Goal: Task Accomplishment & Management: Manage account settings

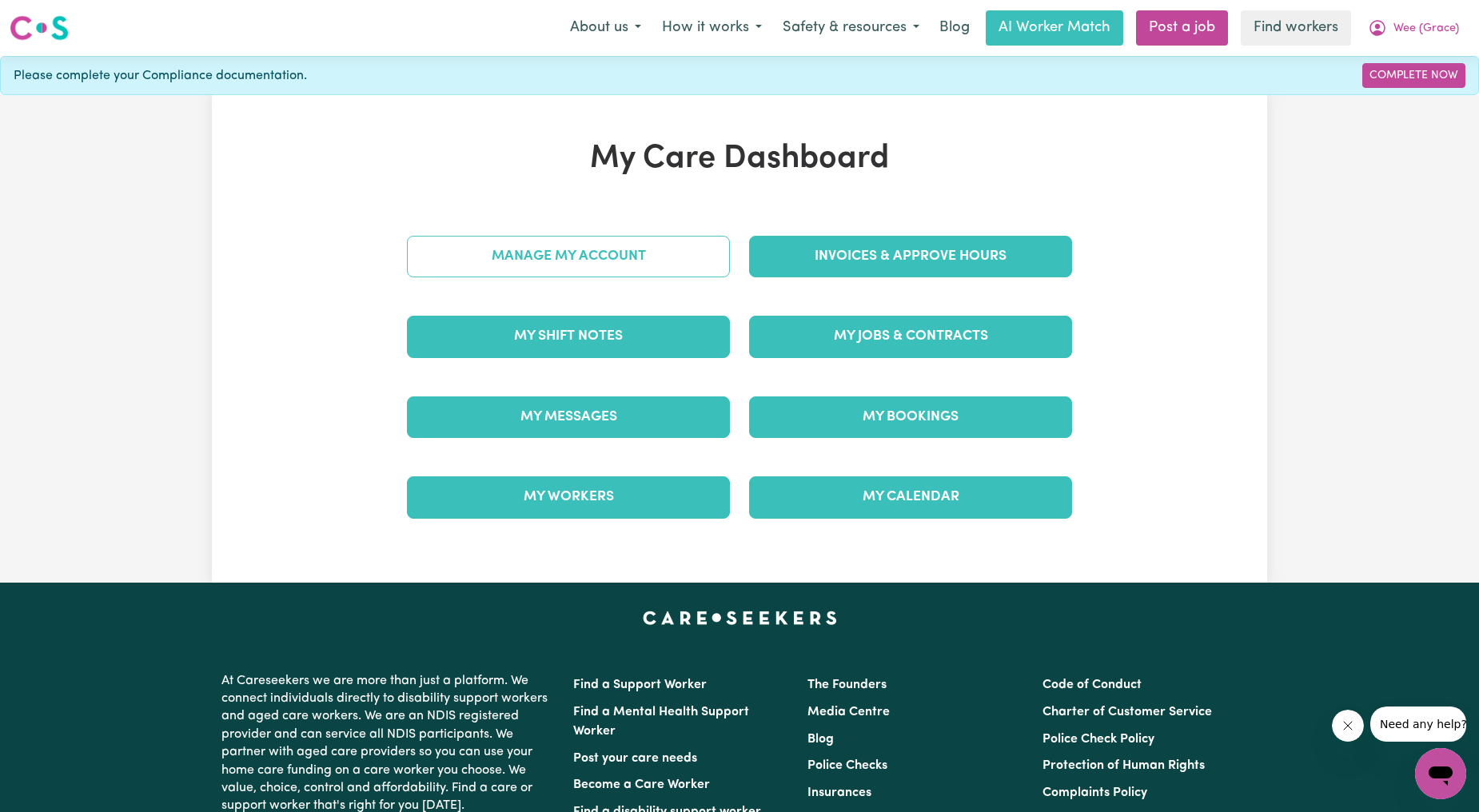
click at [707, 249] on link "Manage My Account" at bounding box center [568, 257] width 323 height 42
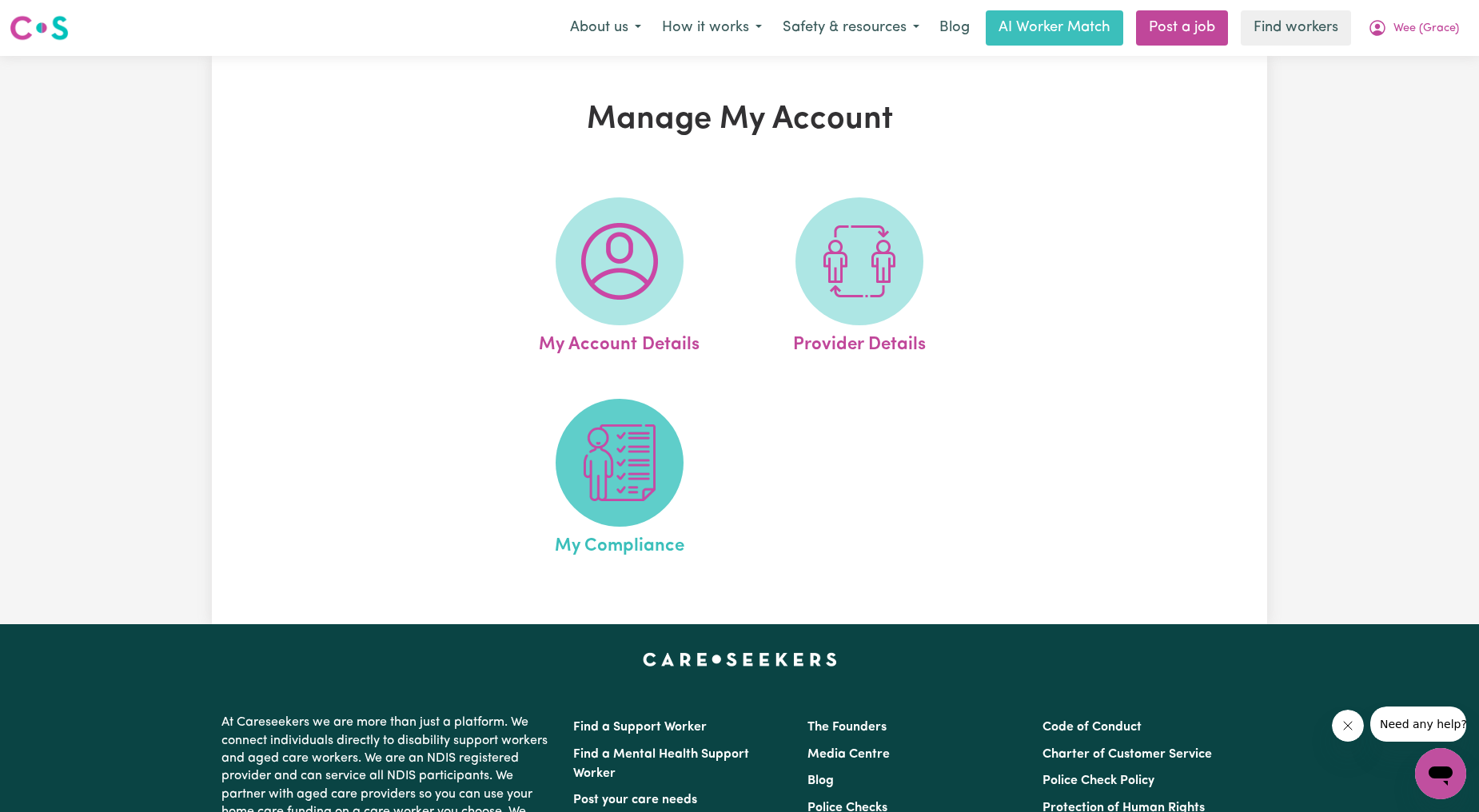
click at [596, 503] on span at bounding box center [620, 463] width 128 height 128
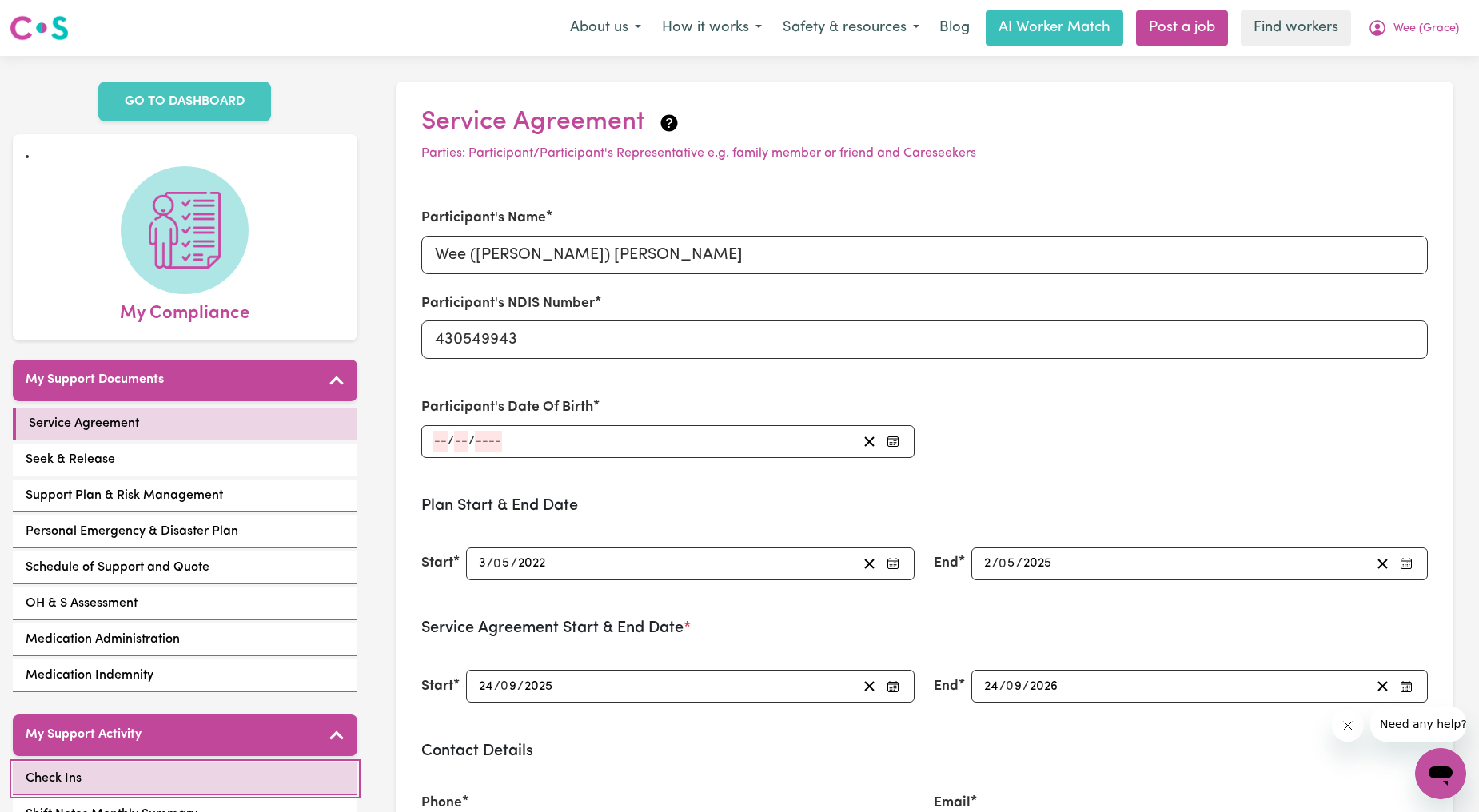
click at [156, 762] on link "Check Ins" at bounding box center [185, 778] width 345 height 33
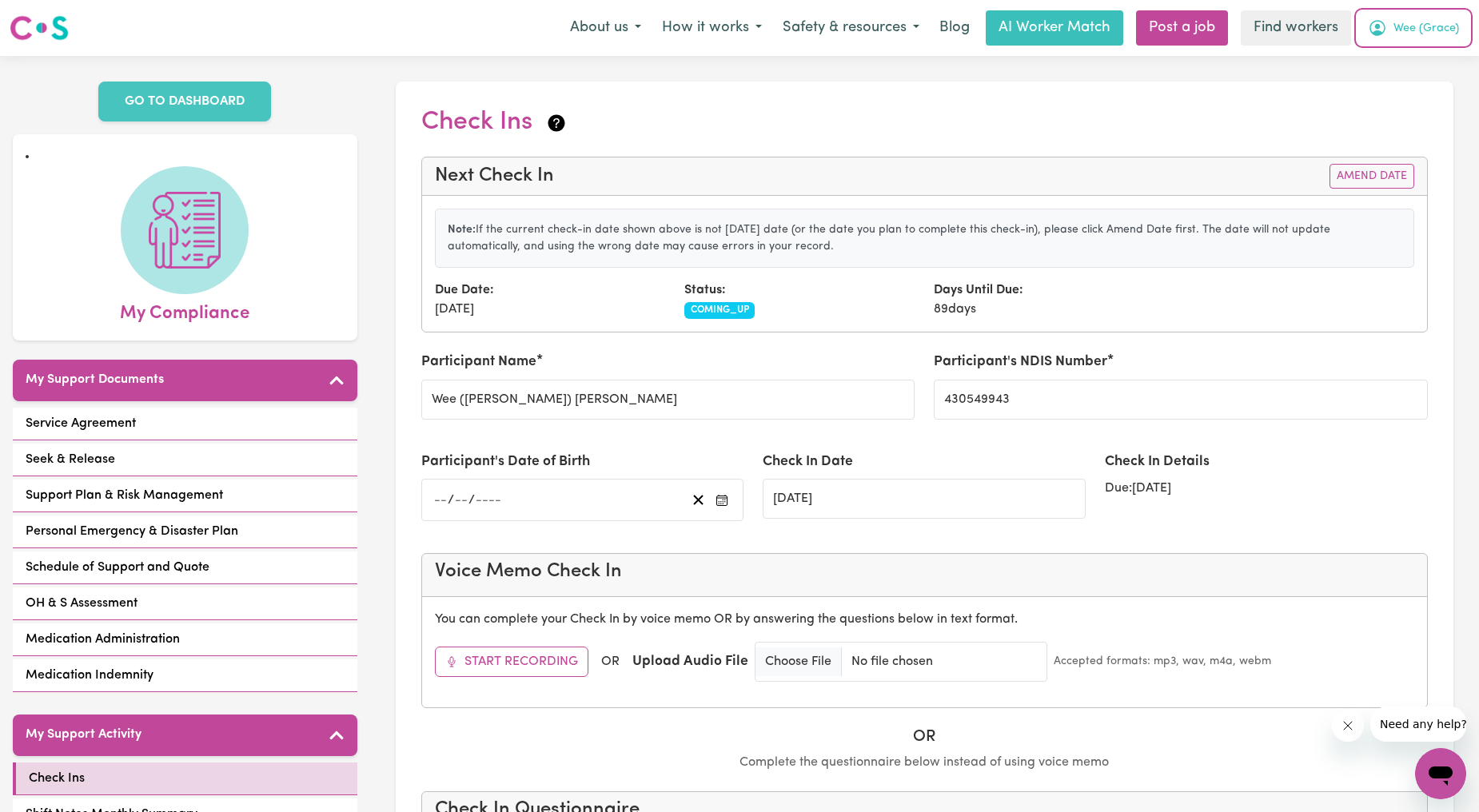
click at [1384, 28] on icon "My Account" at bounding box center [1377, 28] width 19 height 19
click at [1381, 80] on link "Logout" at bounding box center [1405, 92] width 127 height 30
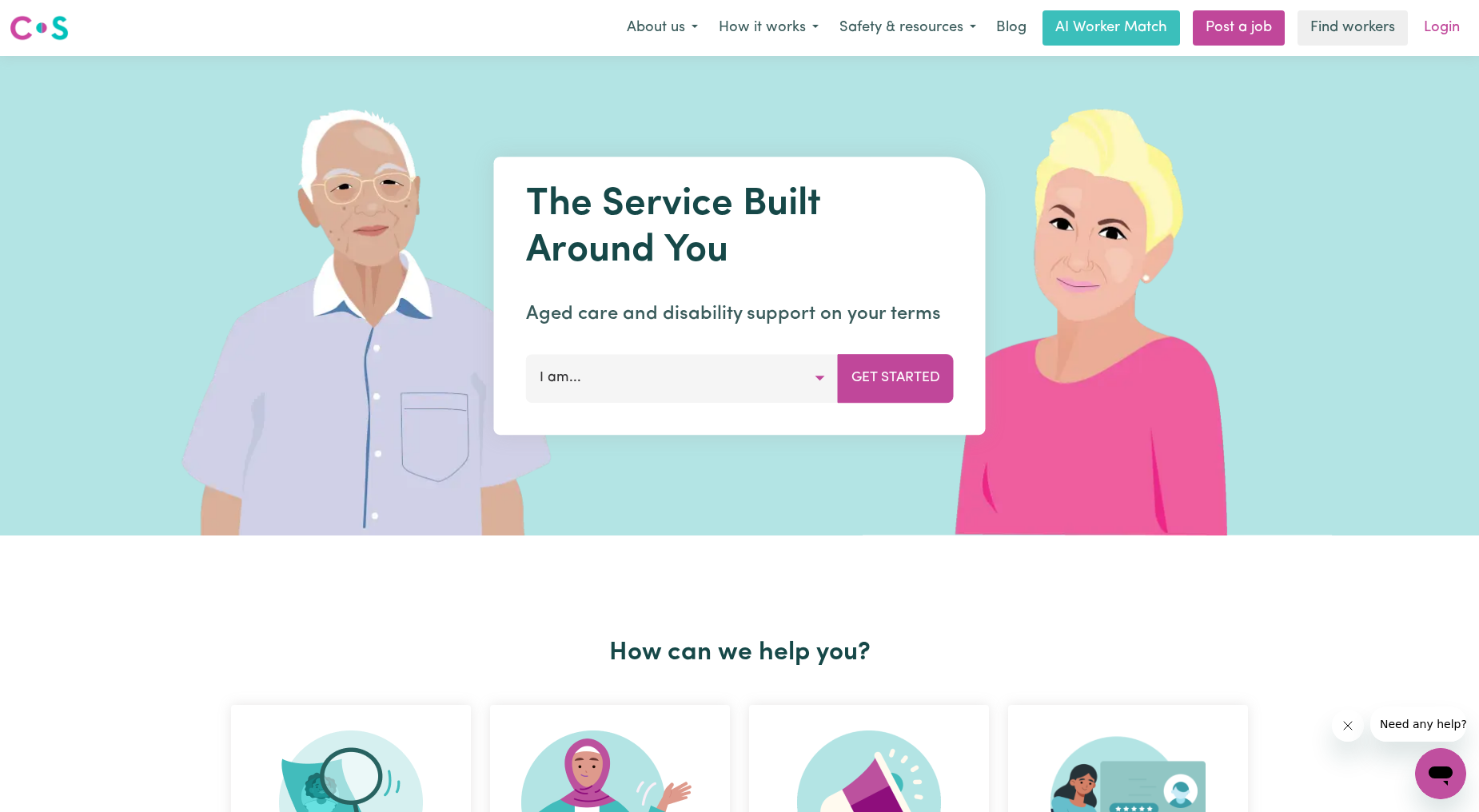
click at [1421, 25] on link "Login" at bounding box center [1441, 28] width 55 height 35
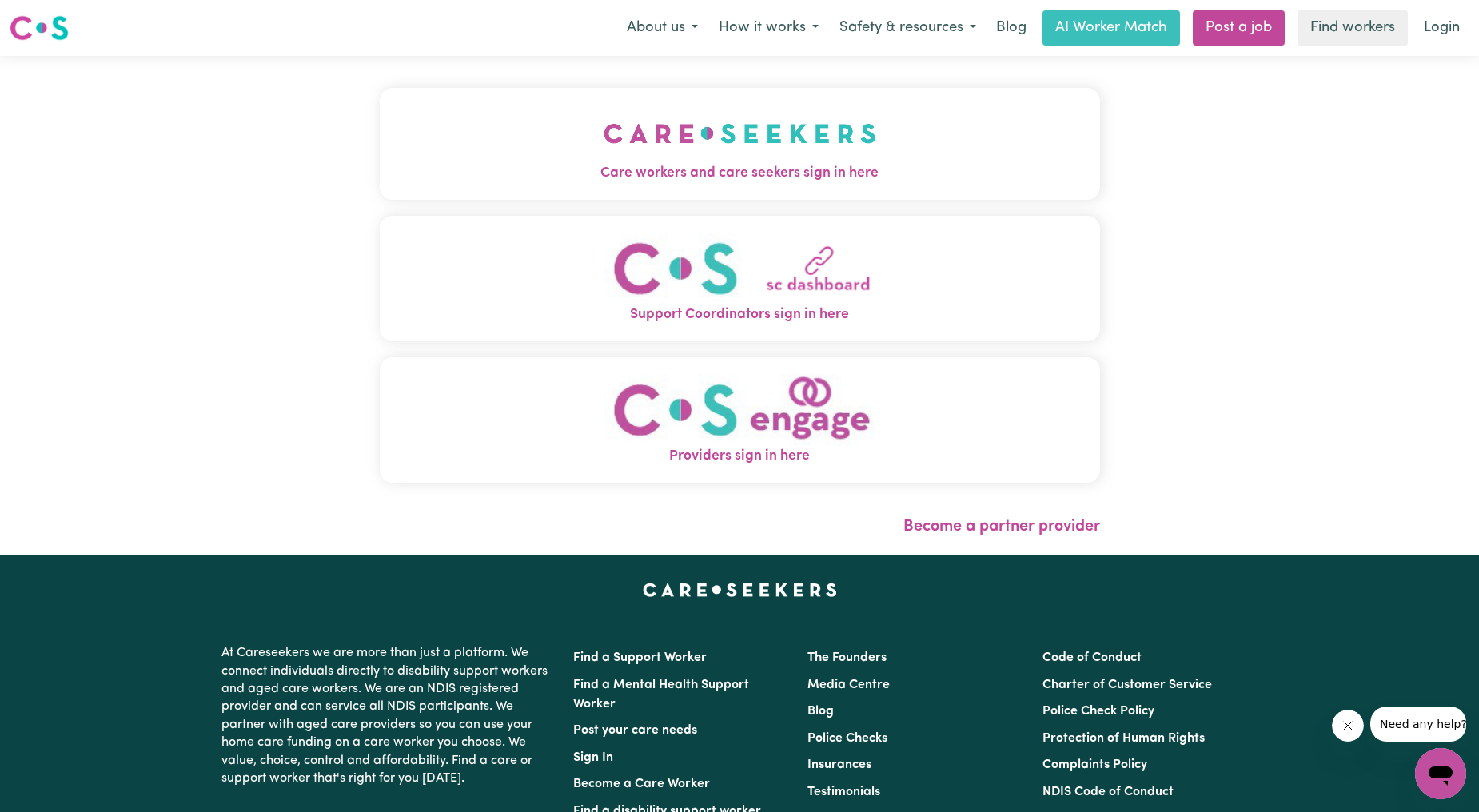
click at [680, 180] on span "Care workers and care seekers sign in here" at bounding box center [740, 173] width 720 height 21
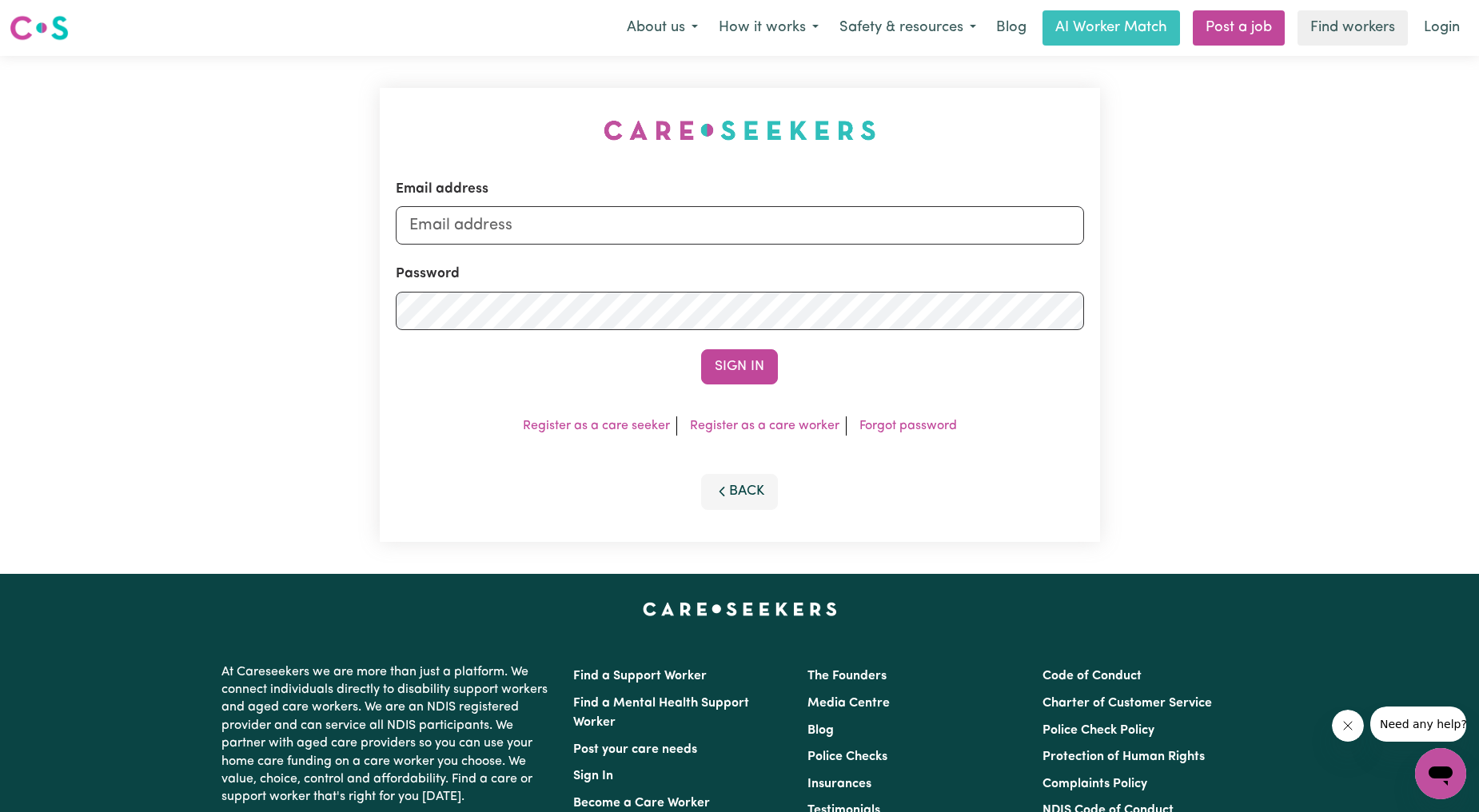
click at [521, 258] on form "Email address Password Sign In" at bounding box center [740, 281] width 688 height 205
click at [515, 251] on form "Email address Password Sign In" at bounding box center [740, 281] width 688 height 205
click at [514, 233] on input "Email address" at bounding box center [740, 225] width 688 height 38
drag, startPoint x: 490, startPoint y: 225, endPoint x: 857, endPoint y: 184, distance: 369.3
click at [856, 184] on div "Email address [EMAIL_ADDRESS][PERSON_NAME][DOMAIN_NAME]" at bounding box center [740, 212] width 688 height 66
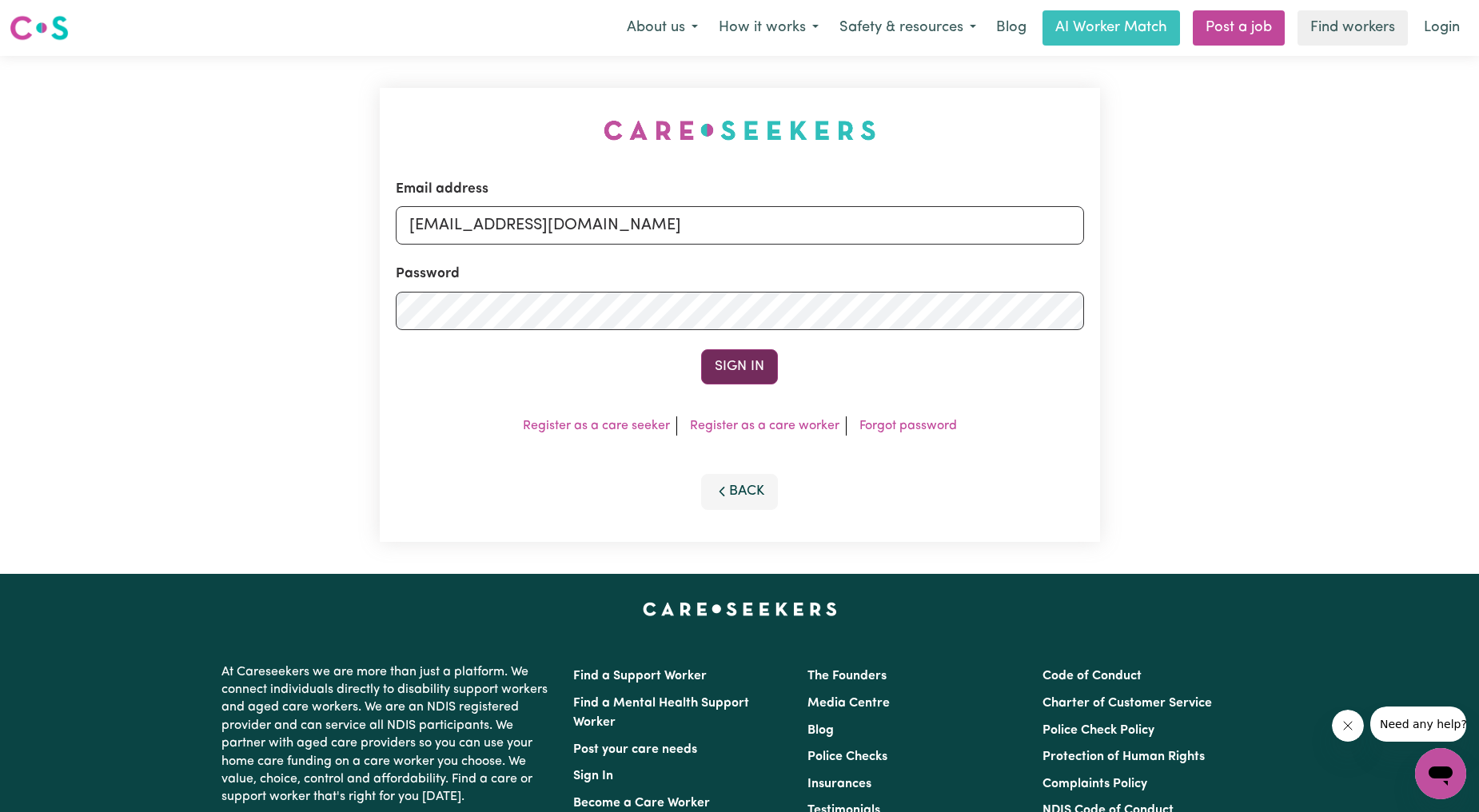
type input "[EMAIL_ADDRESS][DOMAIN_NAME]"
click at [762, 374] on button "Sign In" at bounding box center [739, 367] width 77 height 35
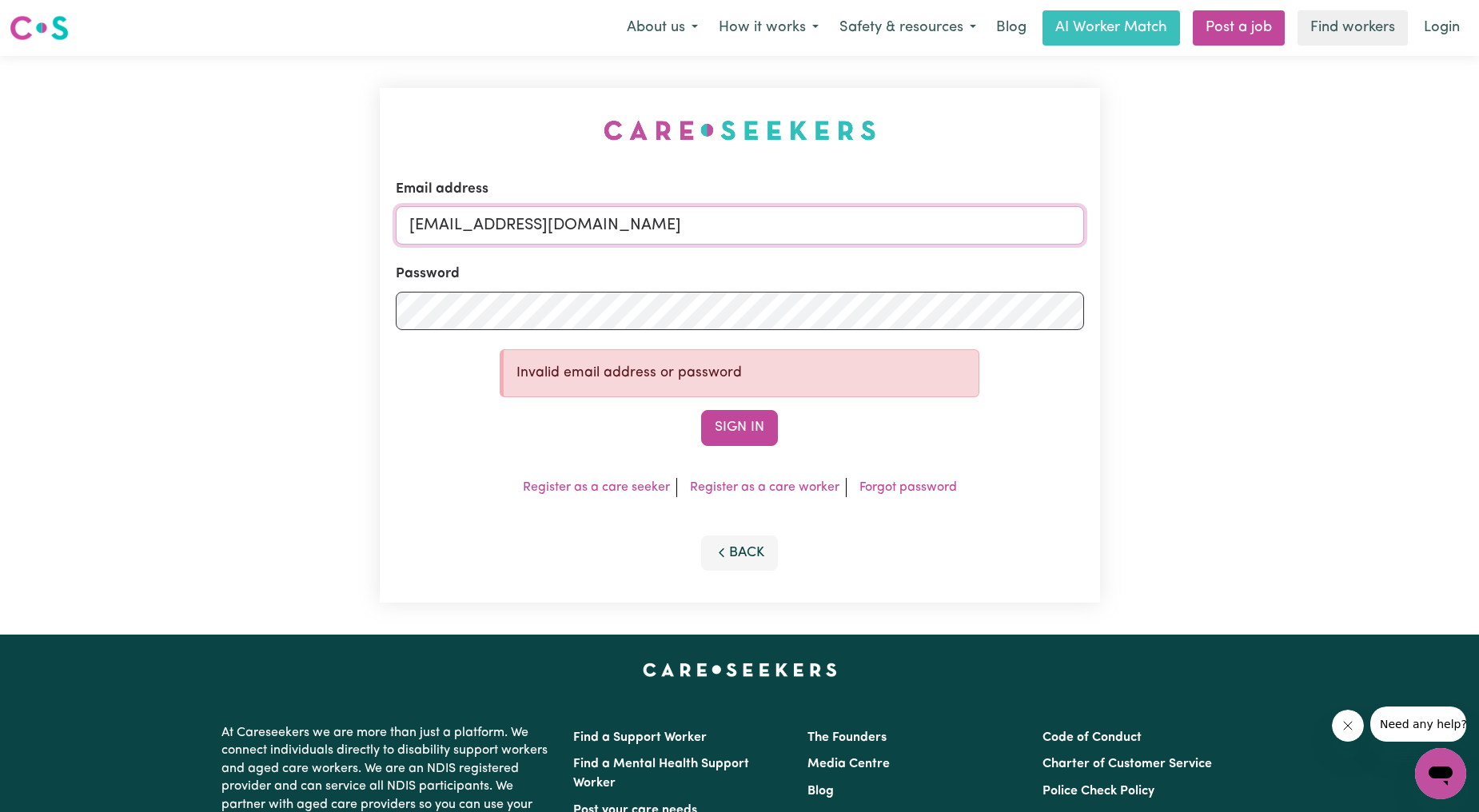
drag, startPoint x: 704, startPoint y: 228, endPoint x: 421, endPoint y: 6, distance: 359.7
click at [482, 224] on input "[EMAIL_ADDRESS][DOMAIN_NAME]" at bounding box center [740, 225] width 688 height 38
click at [721, 444] on button "Sign In" at bounding box center [739, 428] width 77 height 35
